Goal: Answer question/provide support: Answer question/provide support

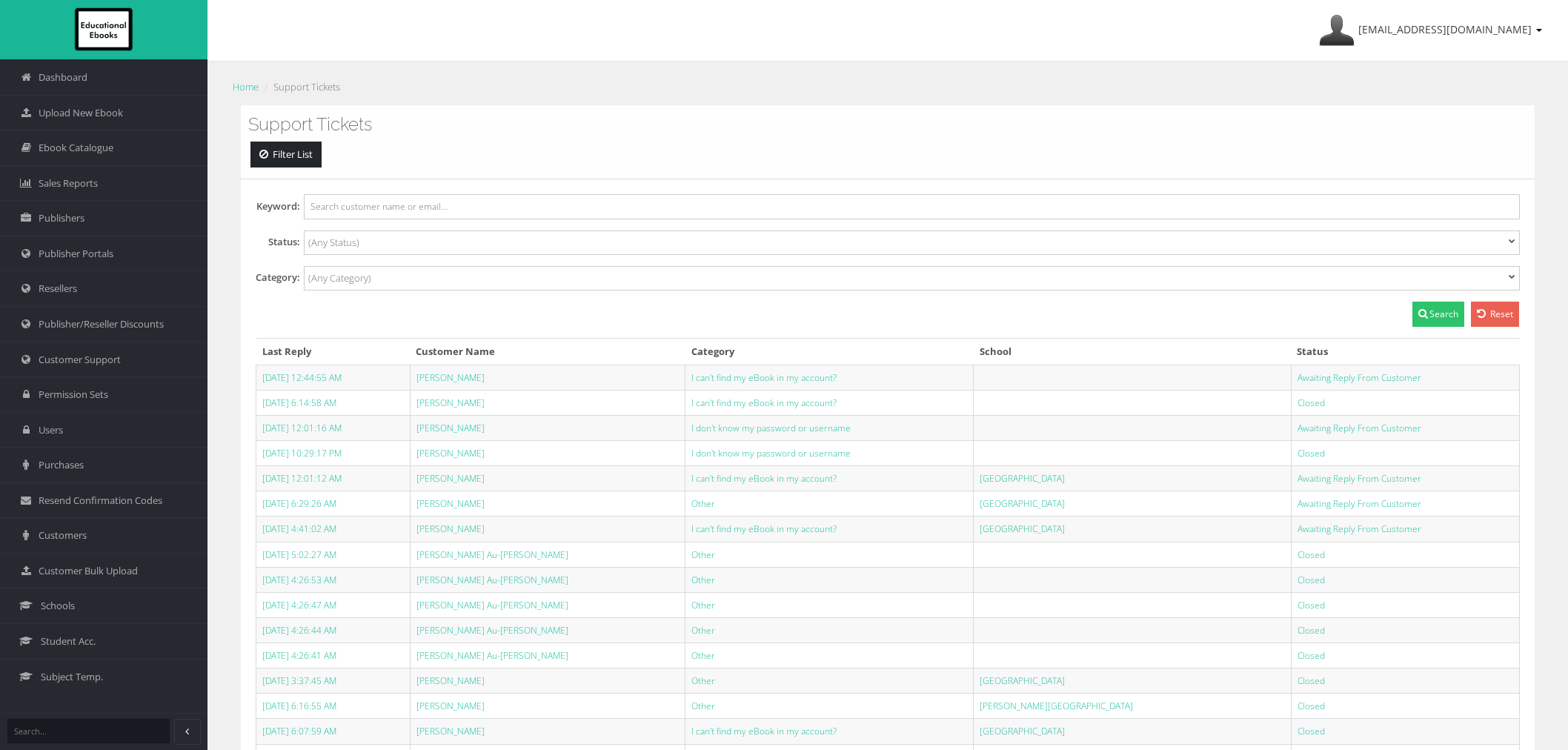
select select
click at [85, 358] on span "Customer Support" at bounding box center [80, 360] width 82 height 14
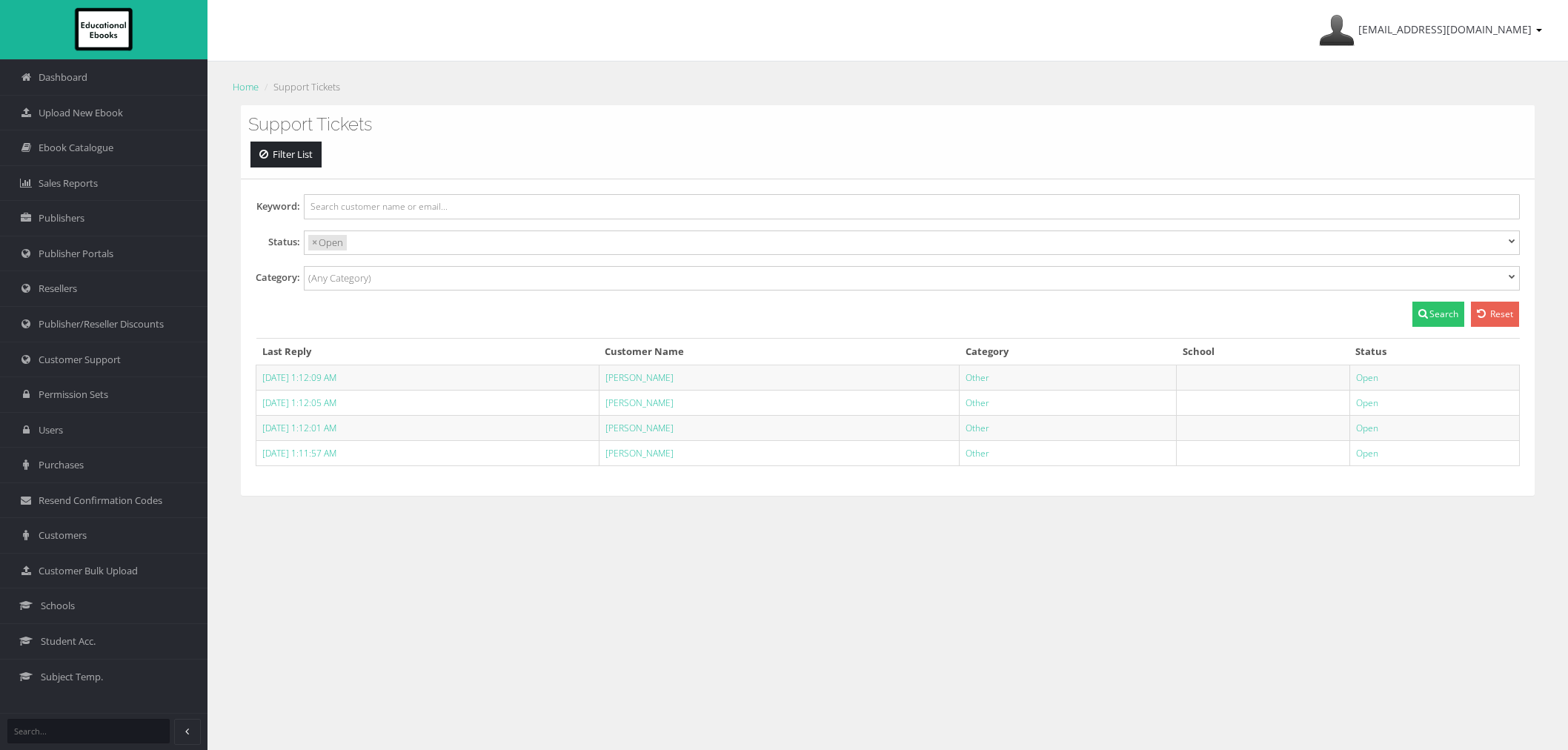
select select
click at [674, 455] on link "[PERSON_NAME]" at bounding box center [640, 453] width 68 height 12
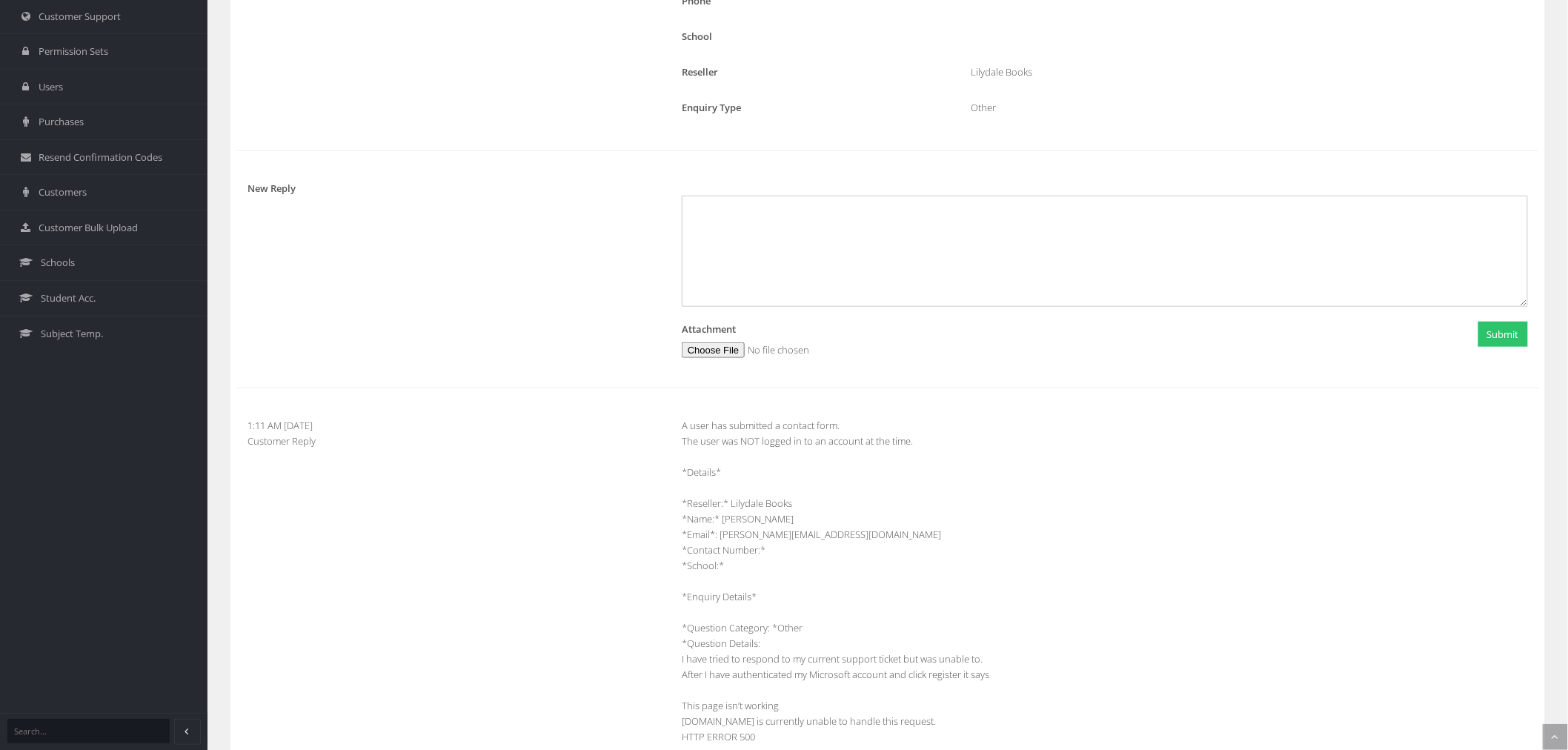
scroll to position [494, 0]
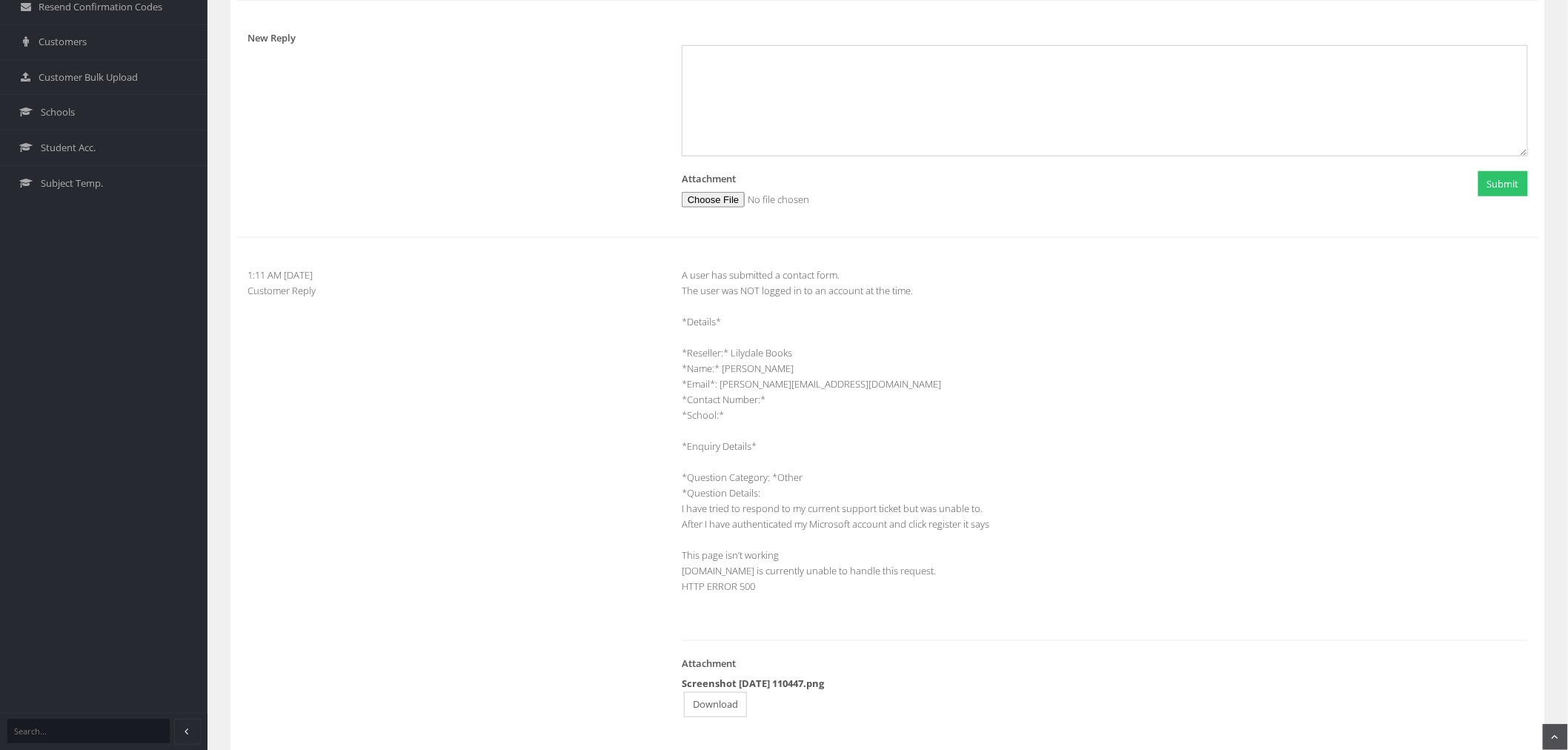
click at [728, 709] on link "Download" at bounding box center [716, 705] width 63 height 26
drag, startPoint x: 830, startPoint y: 384, endPoint x: 721, endPoint y: 382, distance: 109.0
click at [721, 382] on div "A user has submitted a contact form. The user was NOT logged in to an account a…" at bounding box center [1105, 495] width 869 height 455
copy div "poe@upweyhs.vic.edu.au"
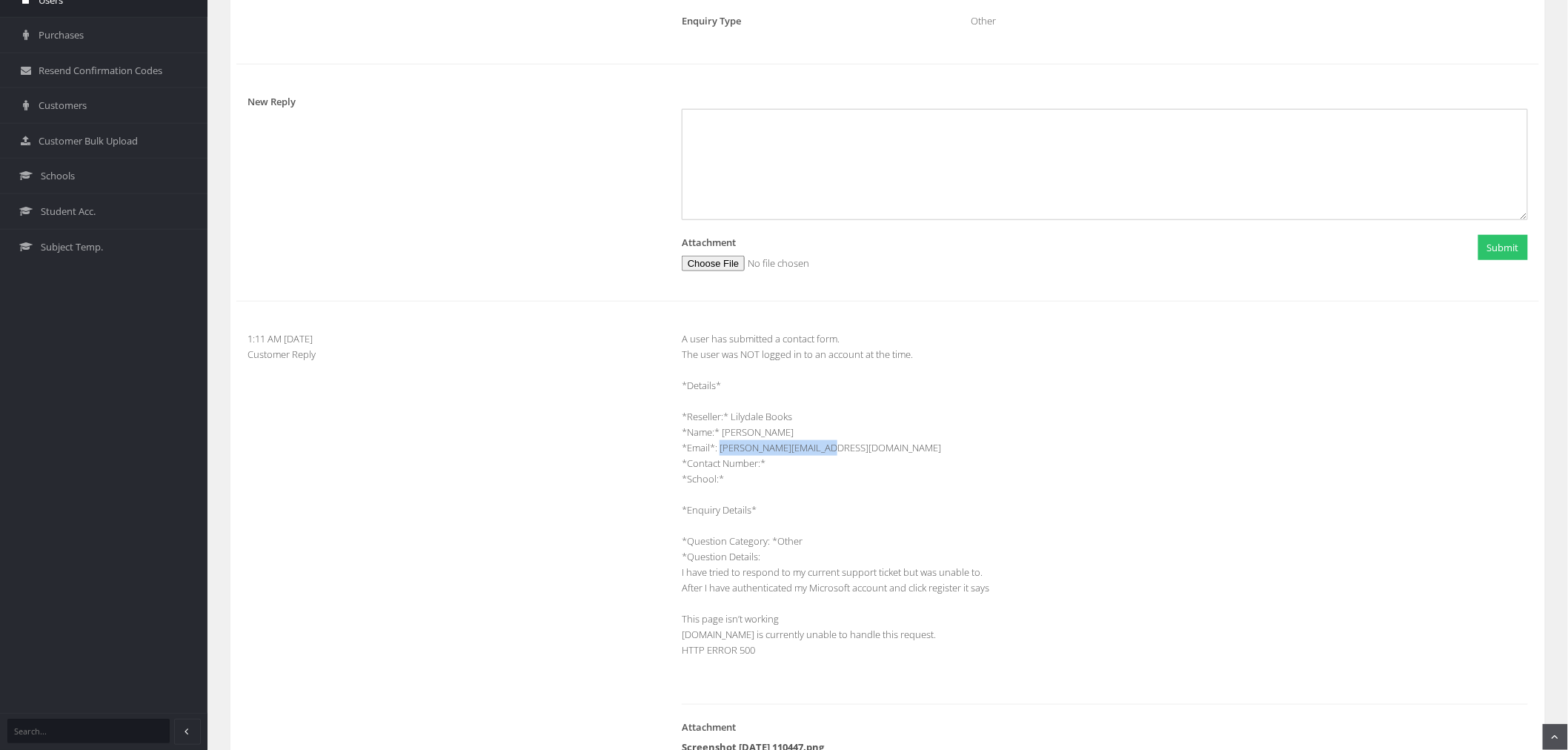
scroll to position [329, 0]
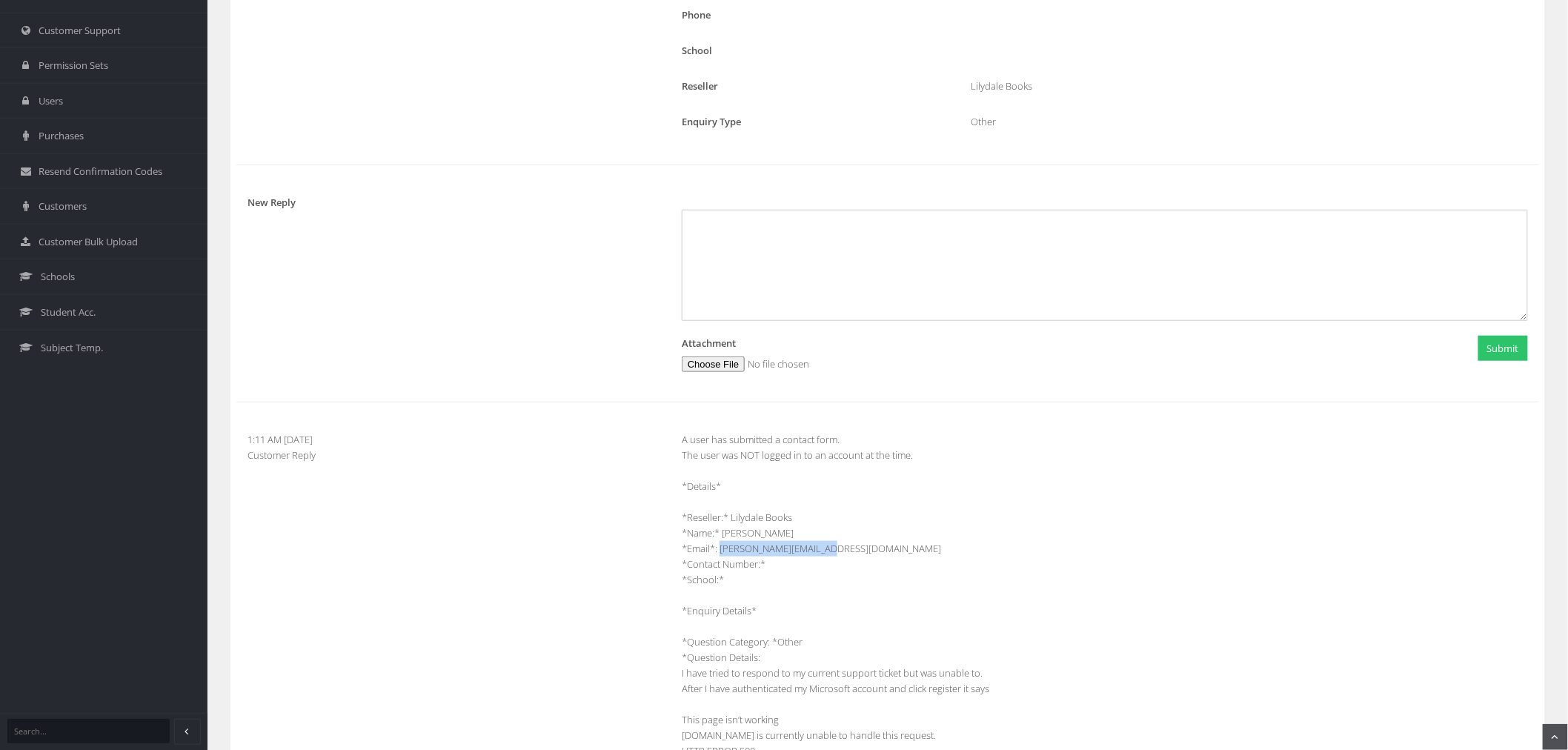
drag, startPoint x: 61, startPoint y: 202, endPoint x: 232, endPoint y: 202, distance: 171.0
click at [61, 202] on span "Customers" at bounding box center [62, 206] width 48 height 14
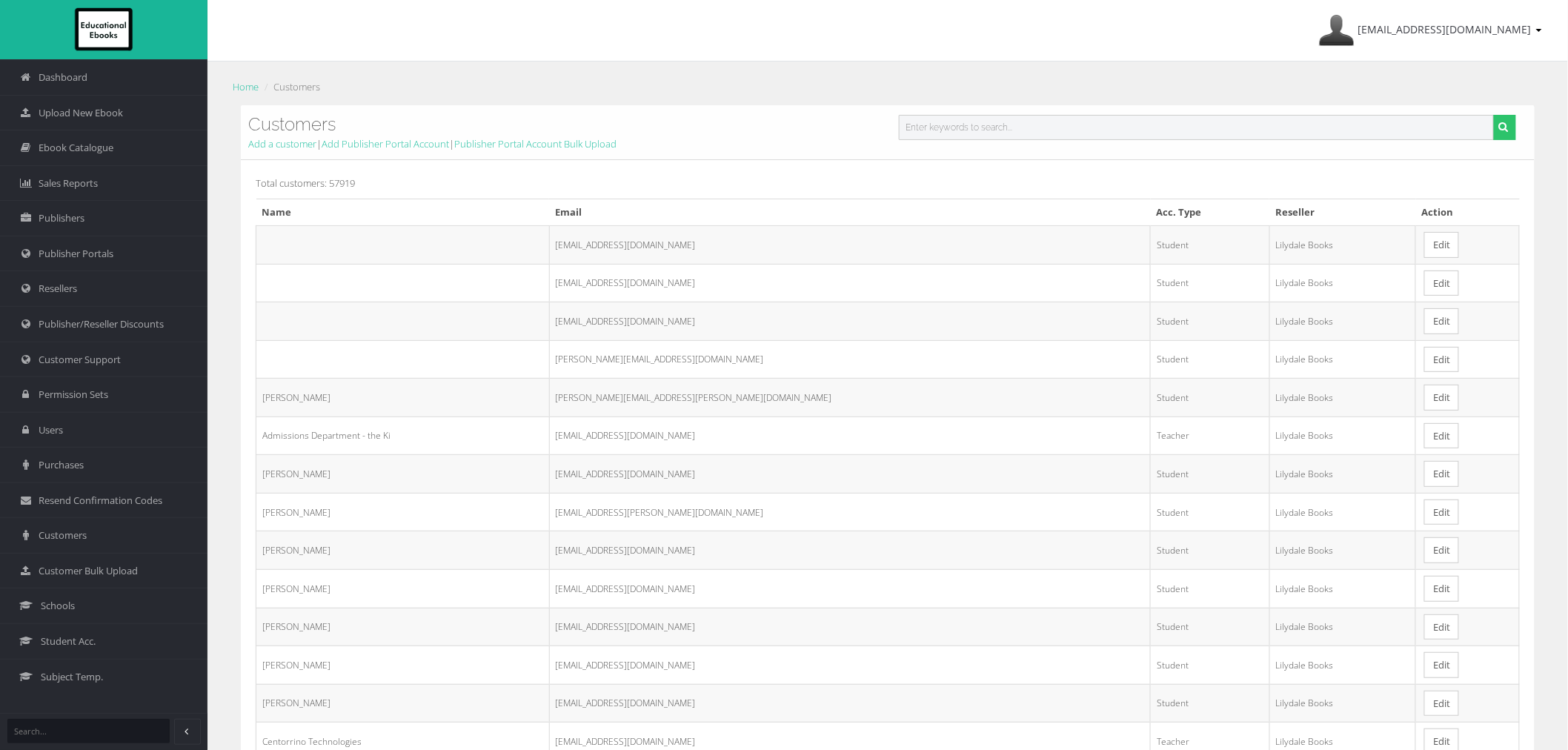
click at [994, 135] on input "text" at bounding box center [1196, 127] width 595 height 25
paste input "poe@upweyhs.vic.edu.au"
type input "poe@upweyhs.vic.edu.au"
click at [1493, 115] on button "submit" at bounding box center [1504, 127] width 23 height 25
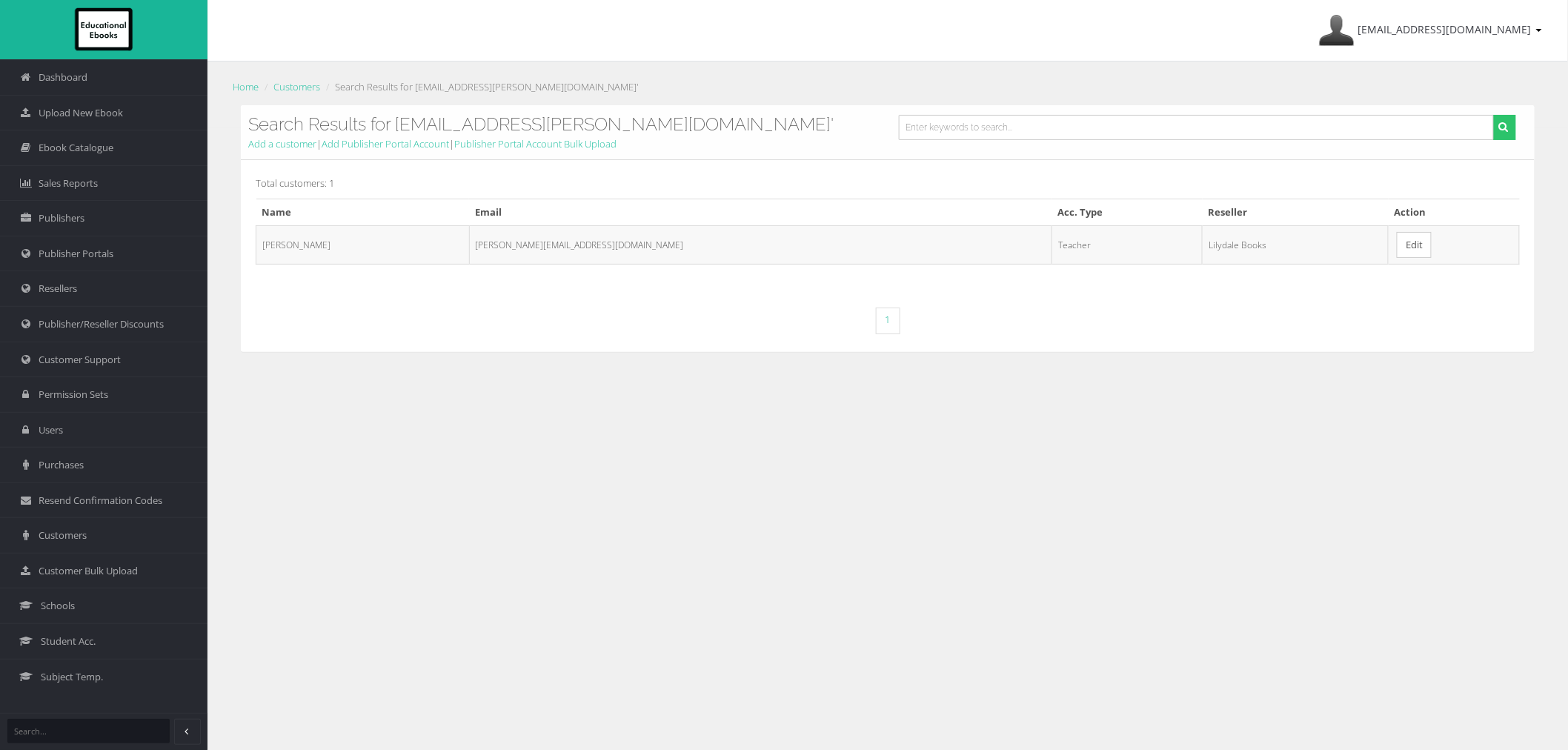
click at [1397, 256] on link "Edit" at bounding box center [1414, 245] width 35 height 26
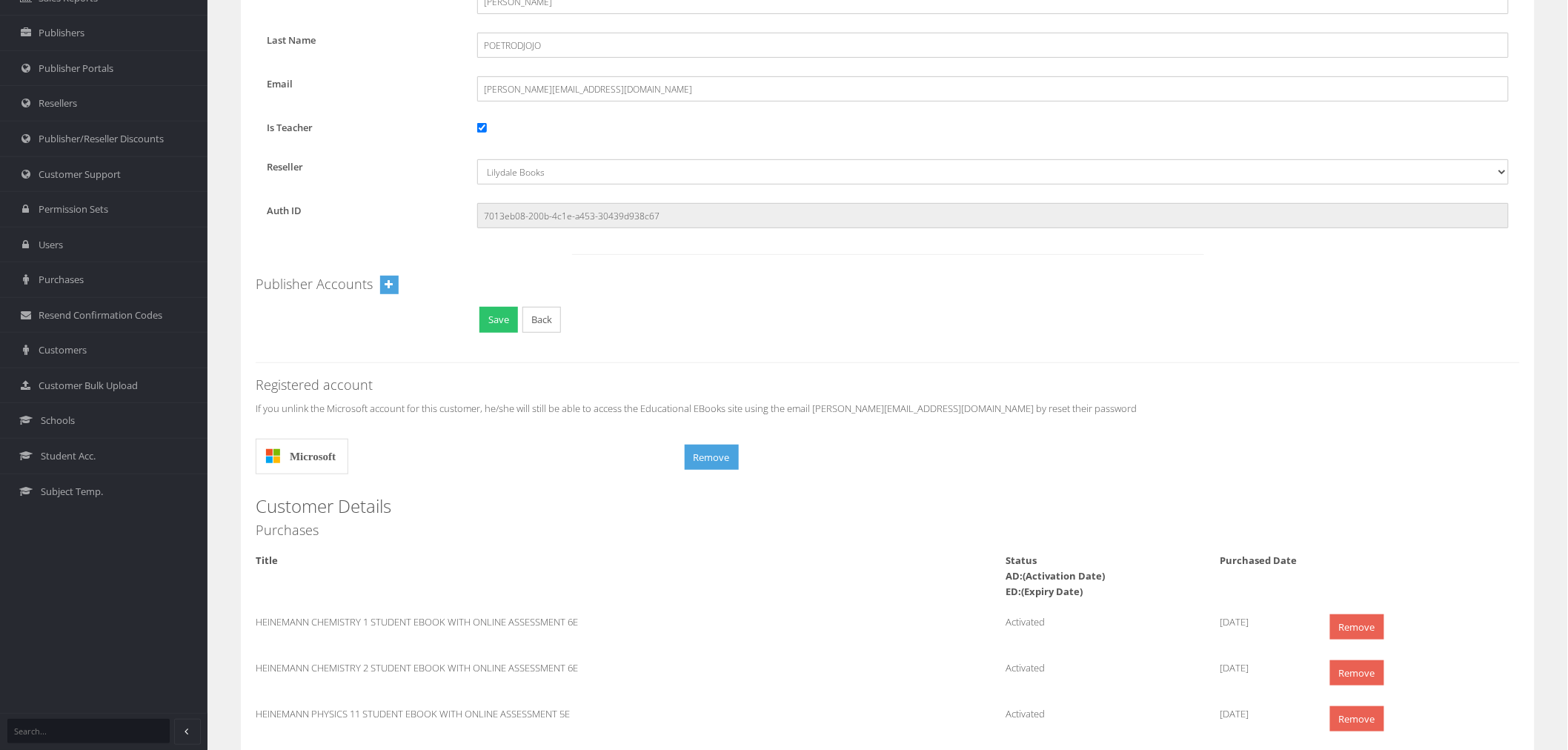
scroll to position [329, 0]
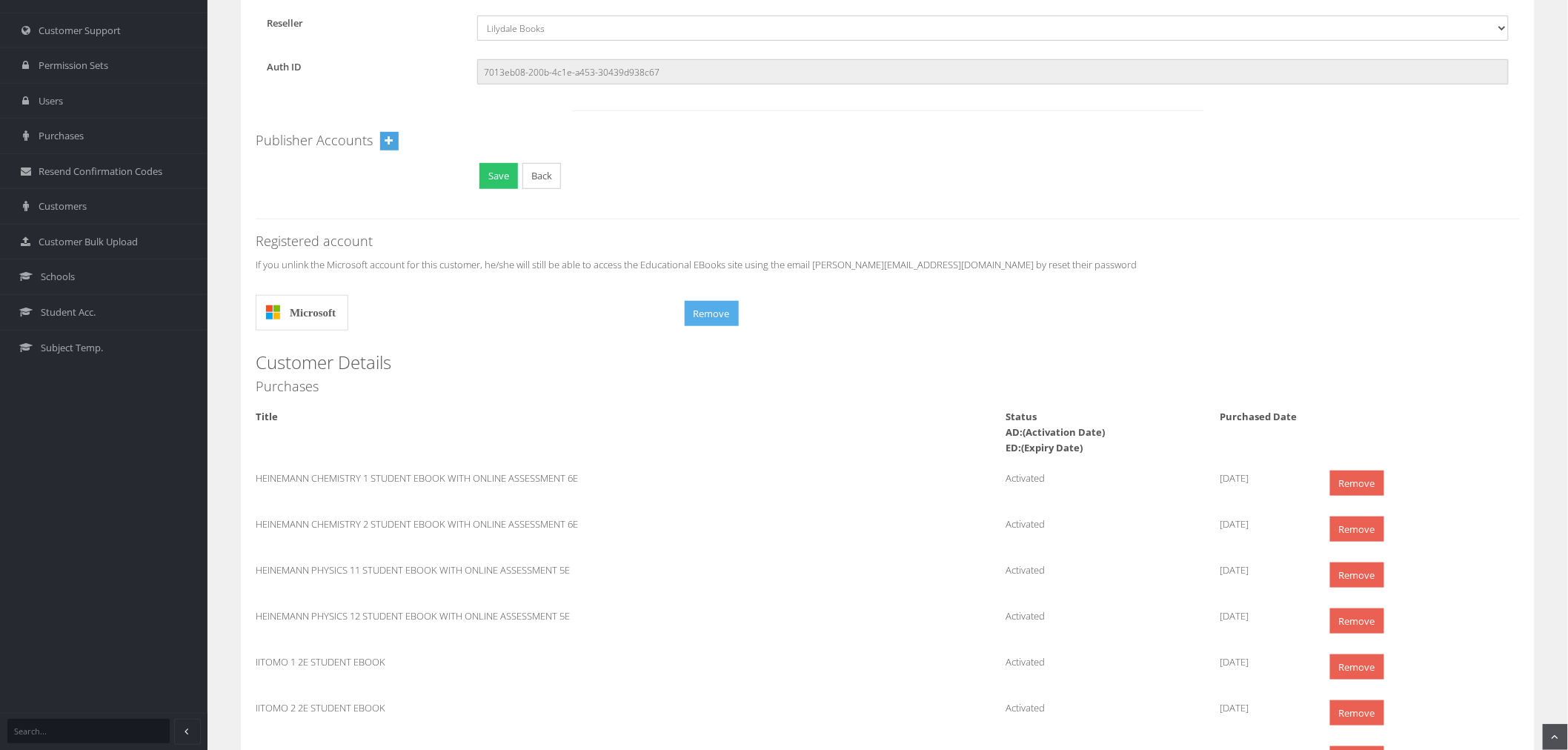
click at [732, 315] on button "Remove" at bounding box center [711, 314] width 54 height 26
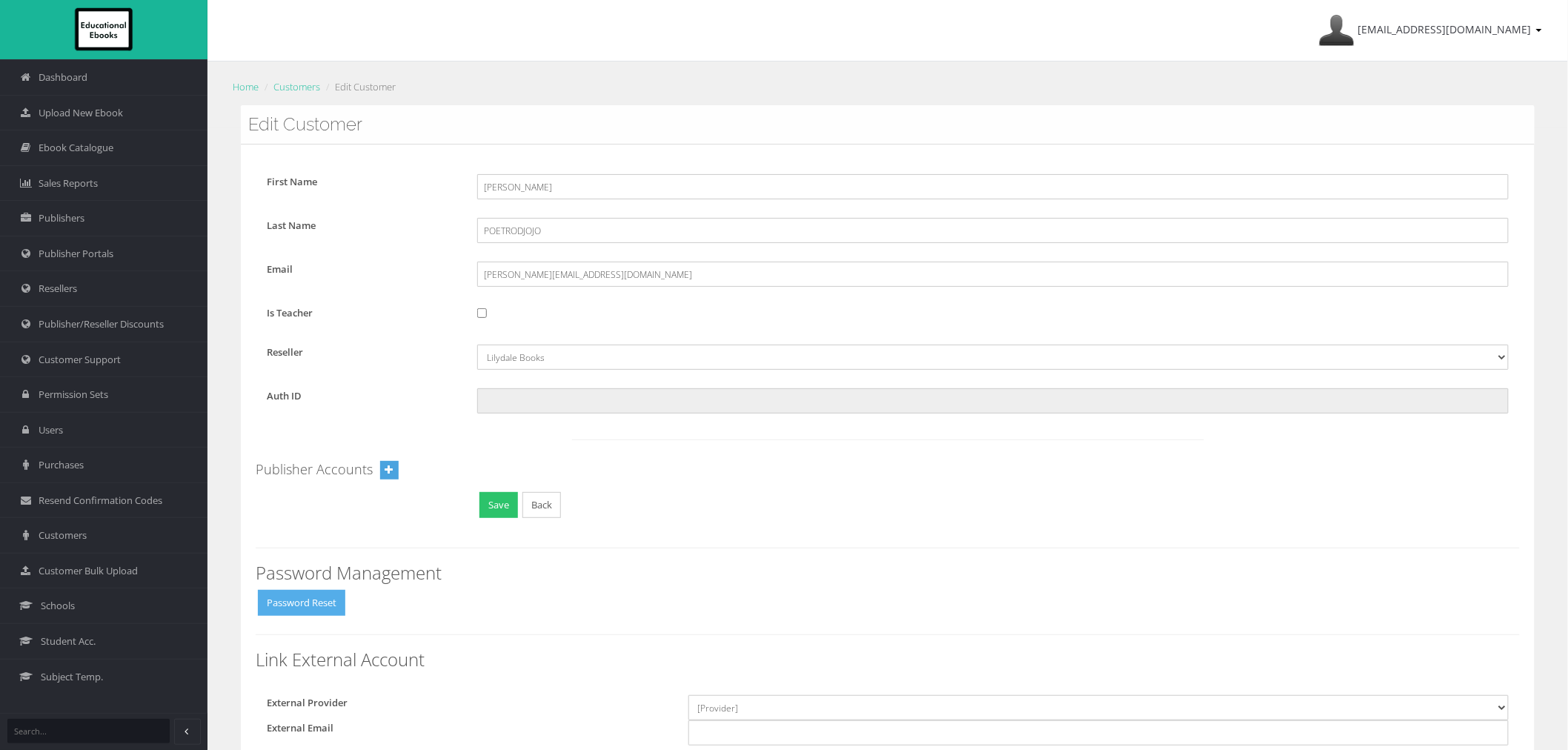
click at [302, 612] on button "Password Reset" at bounding box center [302, 603] width 87 height 26
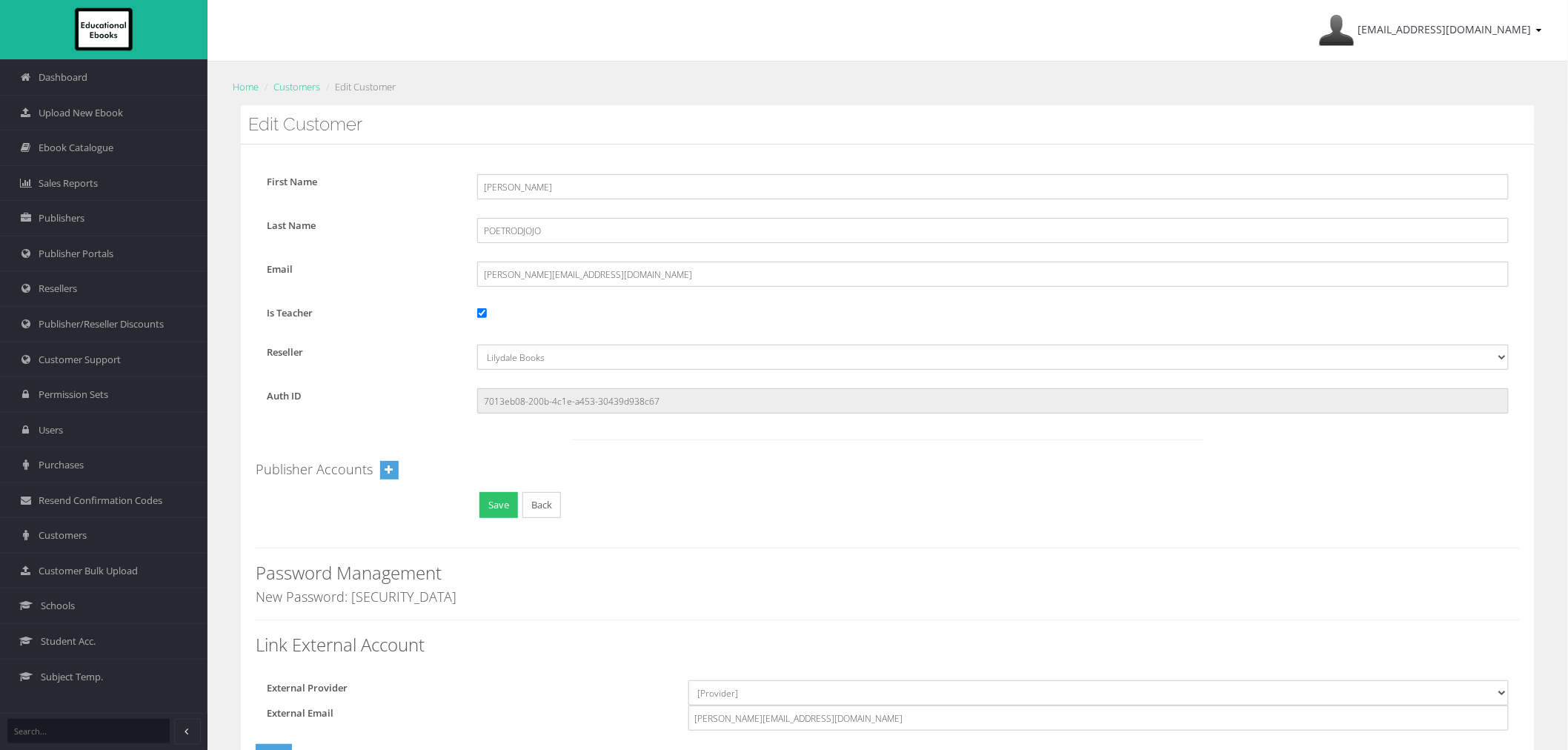
drag, startPoint x: 416, startPoint y: 597, endPoint x: 256, endPoint y: 606, distance: 160.3
click at [262, 593] on h4 "New Password: BG(@(4Lt" at bounding box center [888, 597] width 1264 height 15
click at [263, 593] on h4 "New Password: BG(@(4Lt" at bounding box center [888, 597] width 1264 height 15
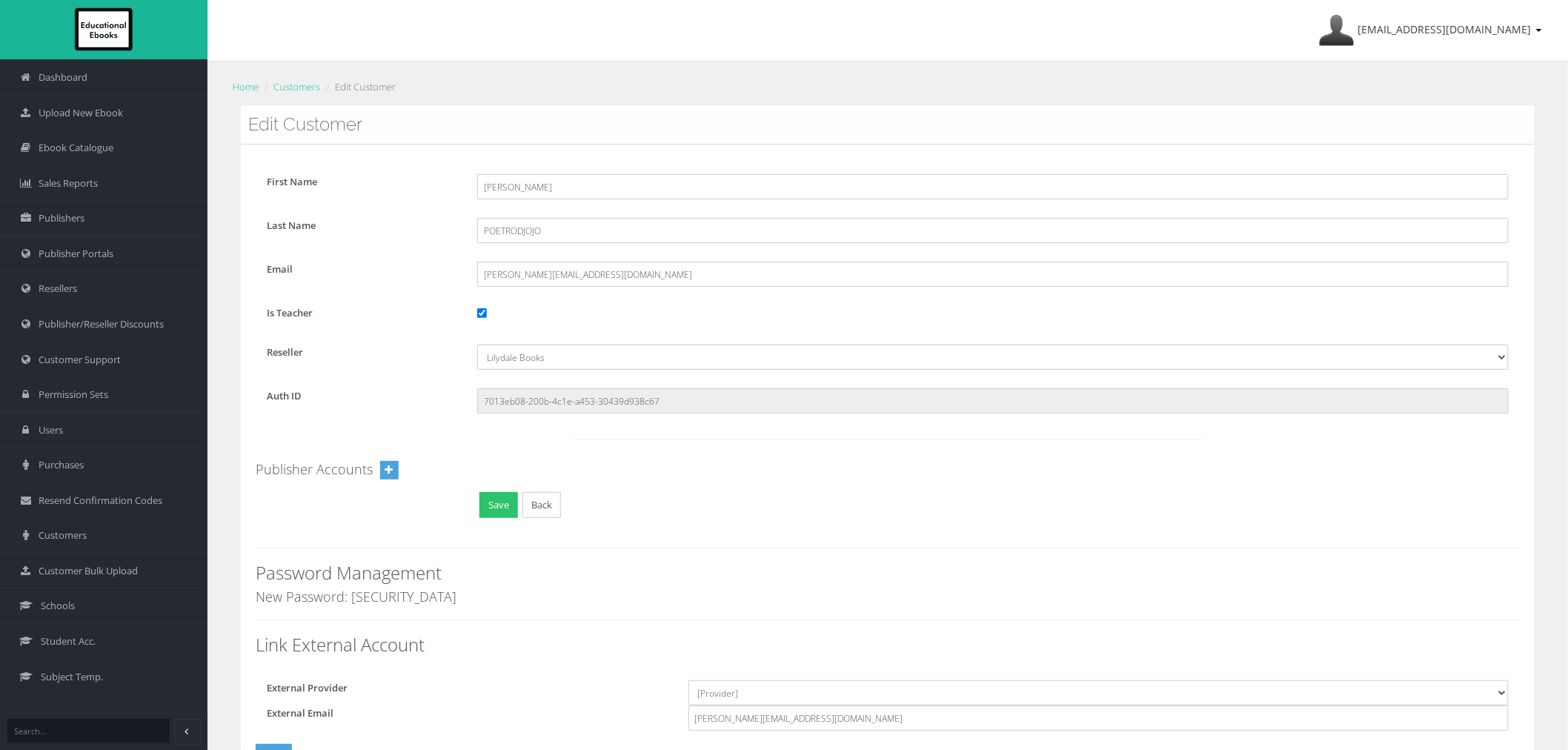
click at [263, 593] on h4 "New Password: BG(@(4Lt" at bounding box center [888, 597] width 1264 height 15
copy form "New Password: BG(@(4Lt"
click at [80, 349] on link "Customer Support" at bounding box center [103, 359] width 207 height 36
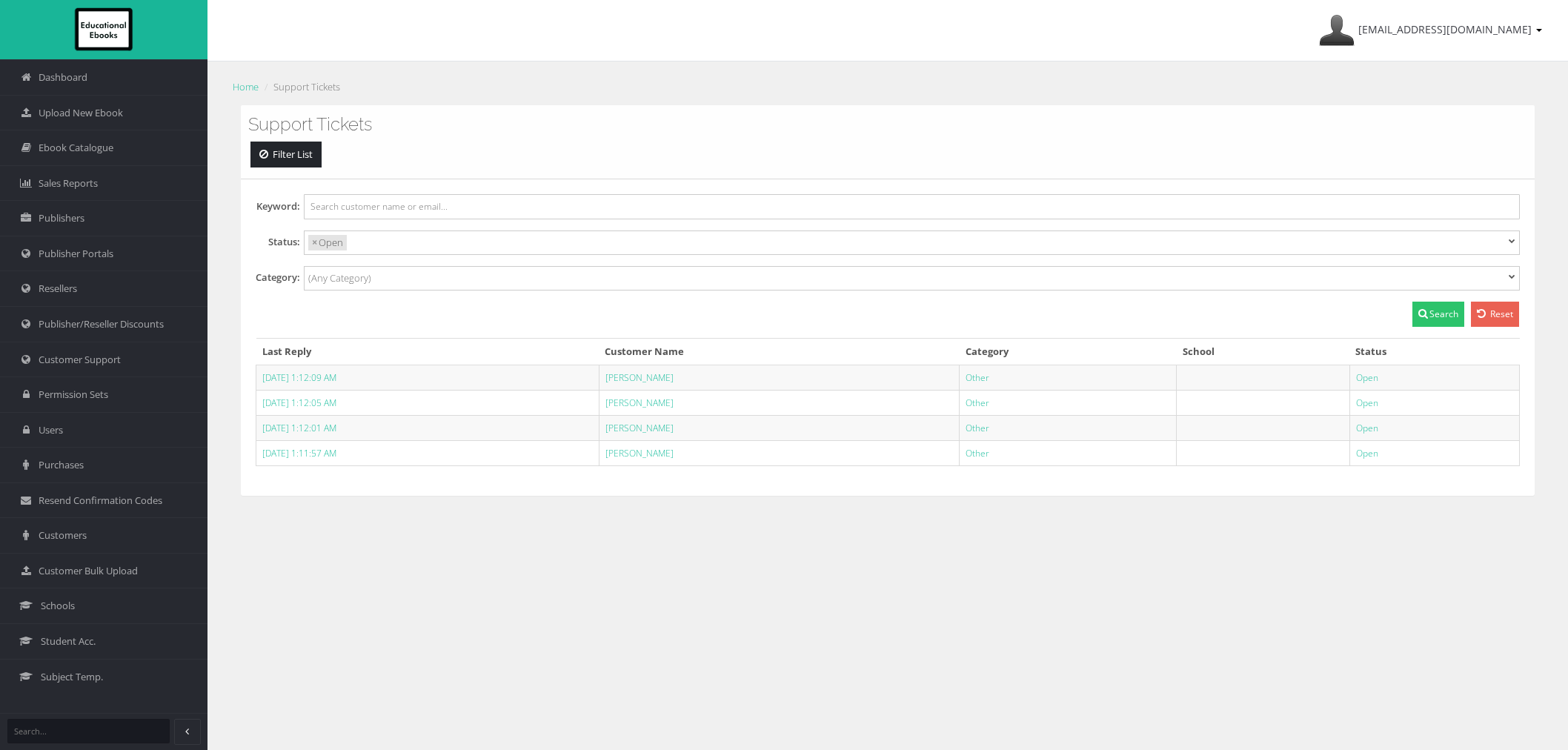
select select
click at [674, 455] on link "[PERSON_NAME]" at bounding box center [640, 453] width 68 height 12
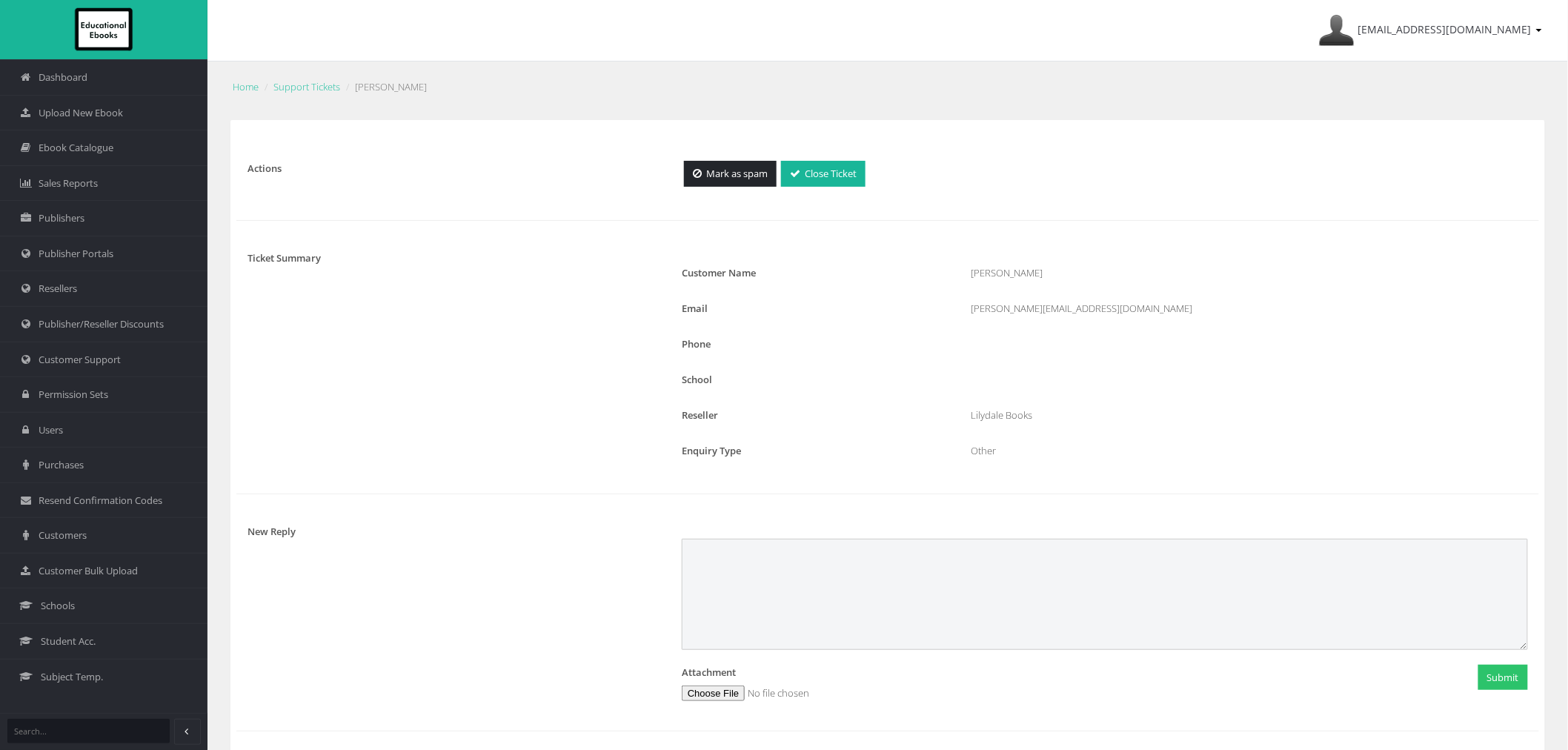
click at [752, 573] on textarea at bounding box center [1105, 594] width 846 height 111
paste textarea "New Password: BG(@(4Lt"
click at [964, 606] on textarea "Thank you for getting back to us. It seem's there is a caching issue with your …" at bounding box center [1105, 594] width 846 height 111
type textarea "Thank you for getting back to us. It seem's there is a caching issue with your …"
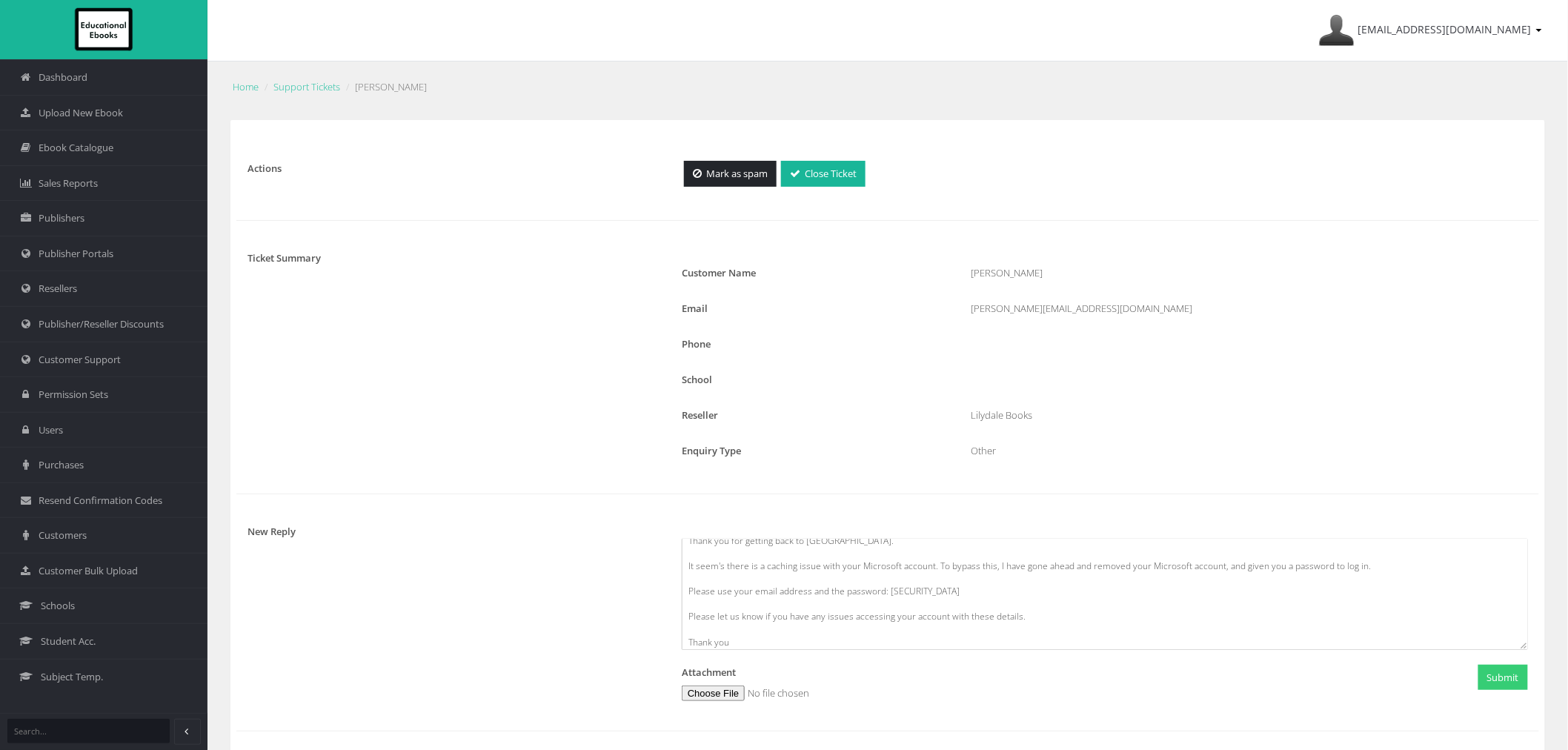
click at [1499, 679] on button "Submit" at bounding box center [1502, 678] width 50 height 26
click at [319, 87] on link "Support Tickets" at bounding box center [307, 87] width 66 height 13
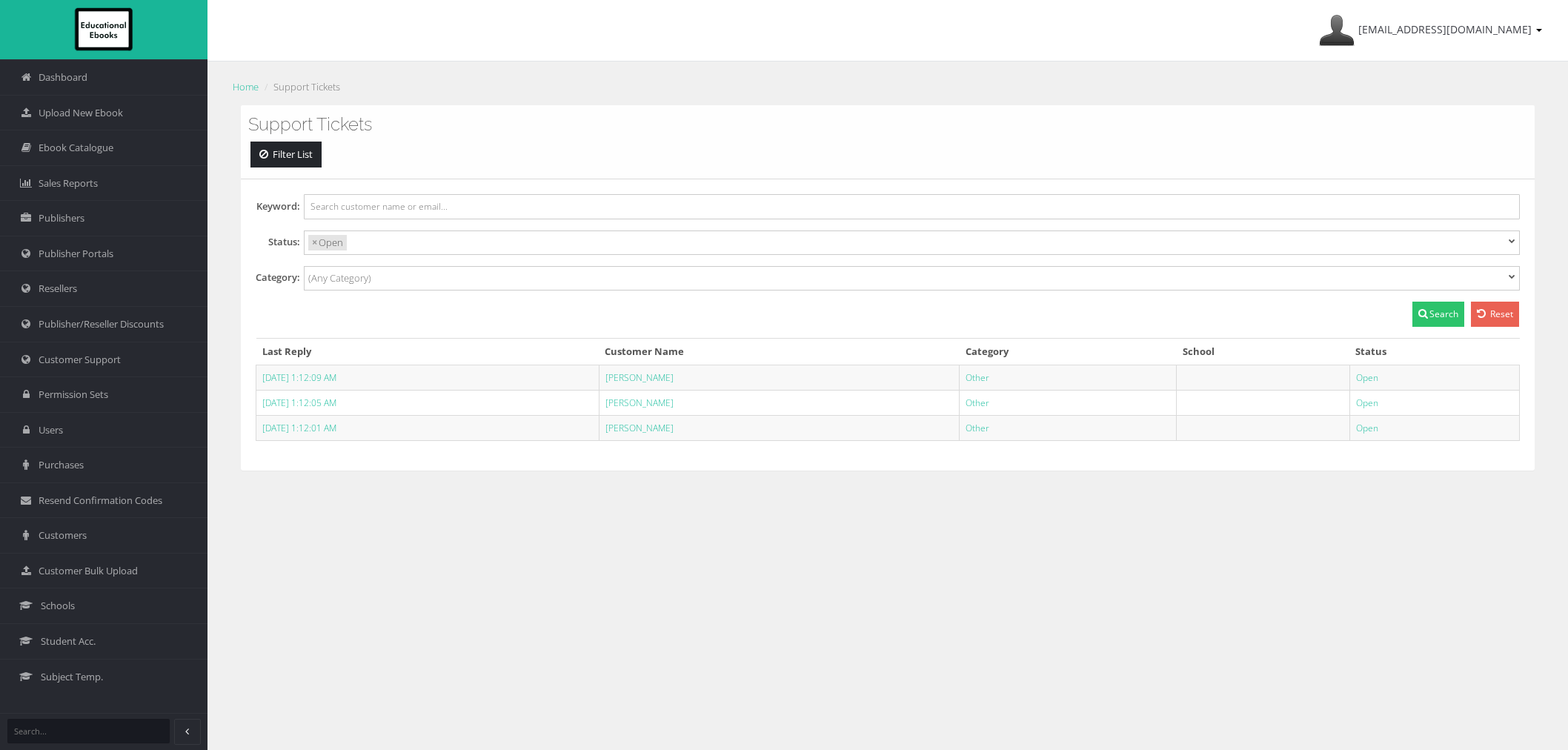
select select
